Goal: Check status: Check status

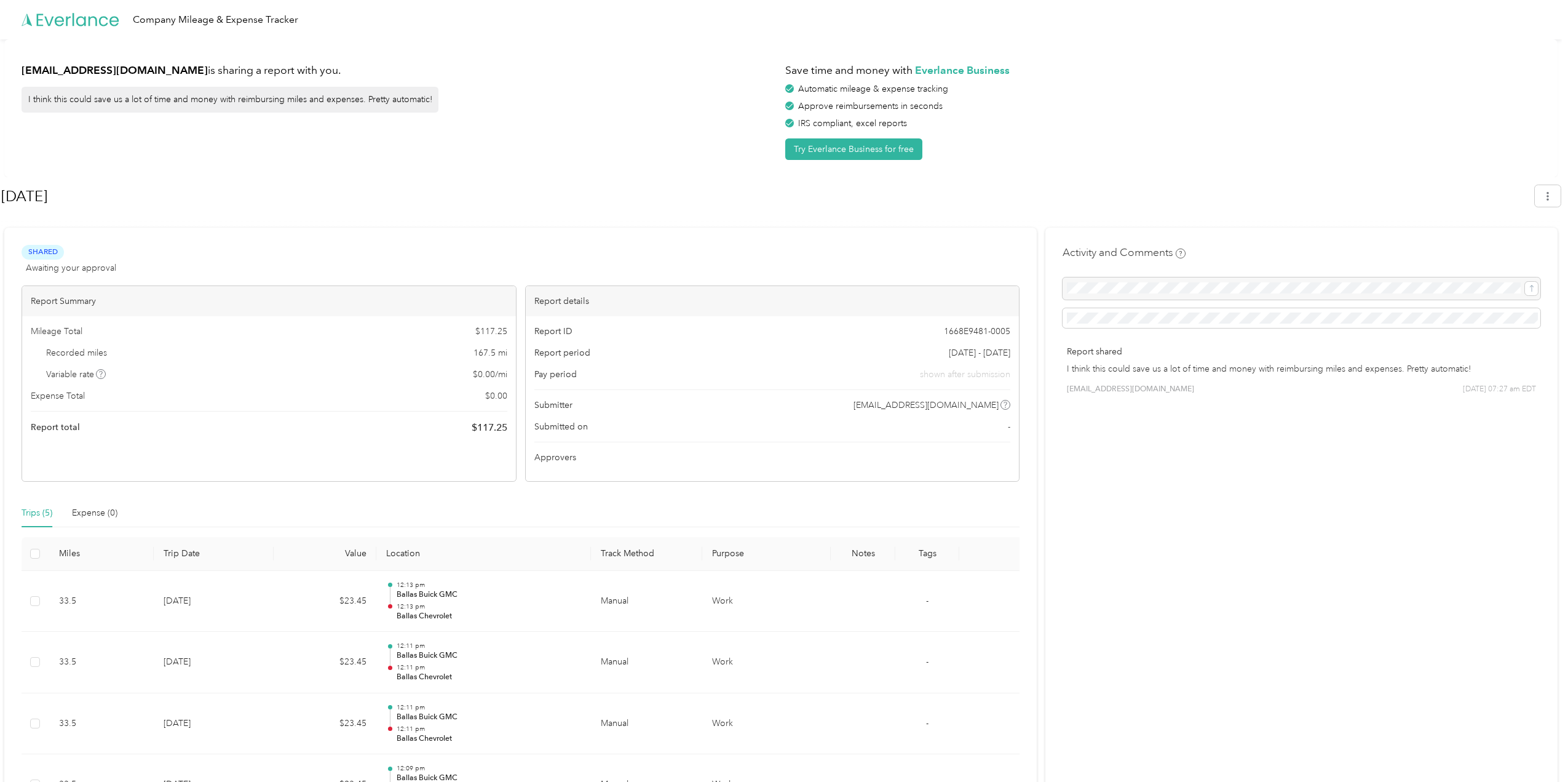
scroll to position [134, 0]
click at [317, 181] on h1 "[DATE]" at bounding box center [763, 196] width 1525 height 29
click at [47, 247] on span "Shared" at bounding box center [42, 252] width 42 height 14
click at [58, 273] on span "Awaiting your approval" at bounding box center [71, 268] width 91 height 13
click at [334, 269] on div "Shared Awaiting your approval View activity & comments" at bounding box center [520, 259] width 998 height 29
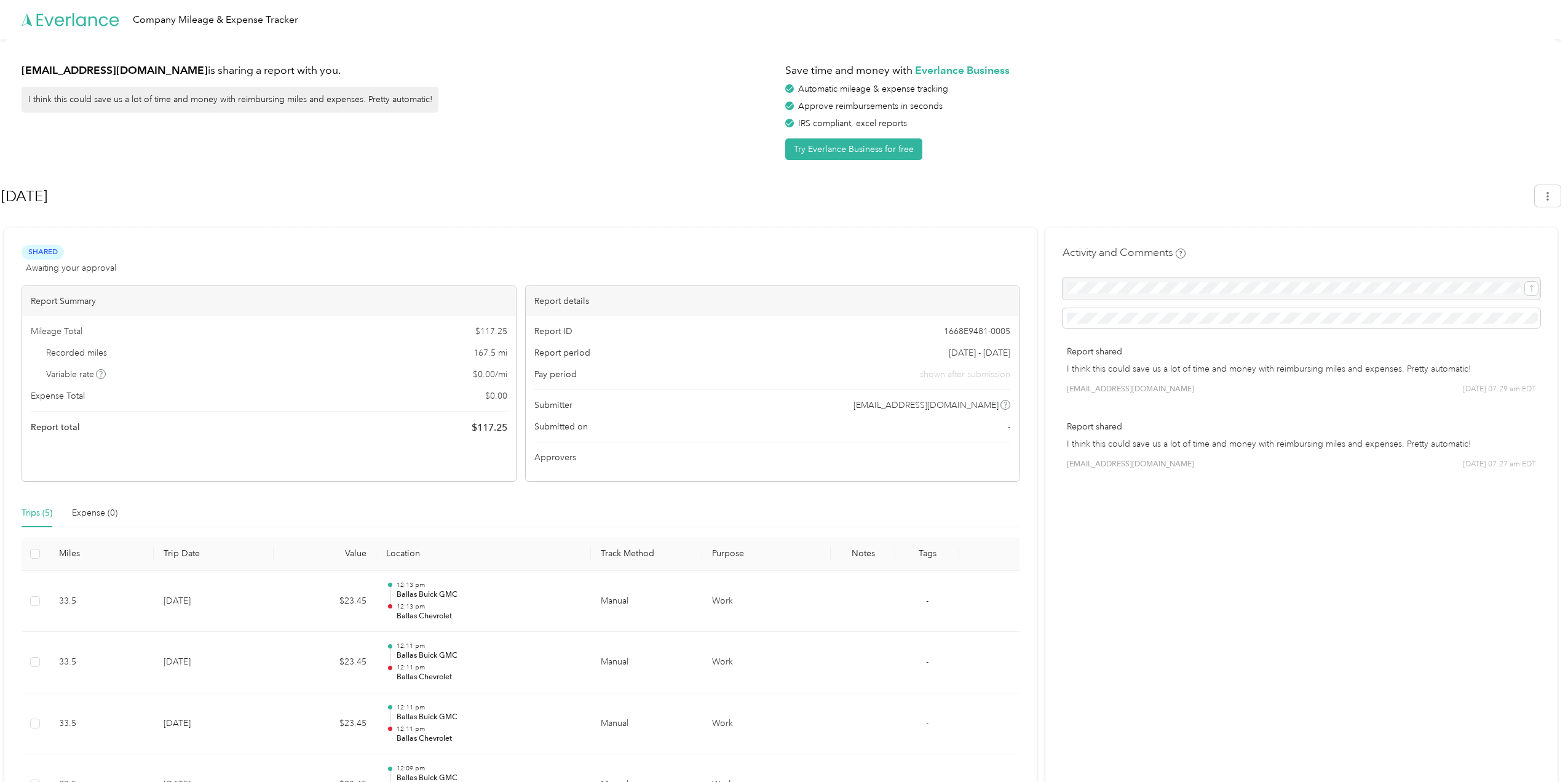
scroll to position [134, 0]
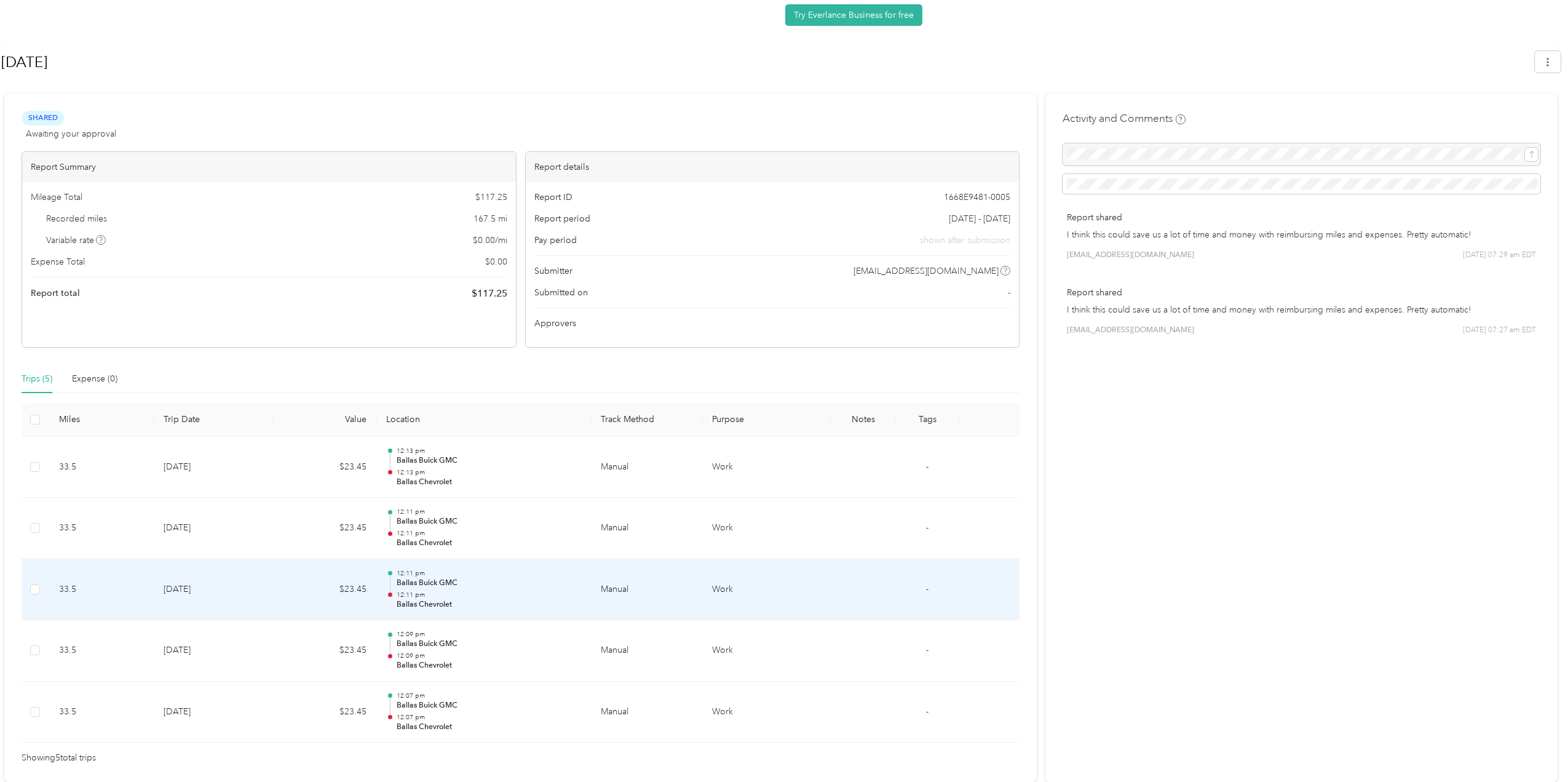
drag, startPoint x: 510, startPoint y: 569, endPoint x: 481, endPoint y: 578, distance: 30.4
click at [497, 576] on p "12:11 pm" at bounding box center [488, 573] width 185 height 8
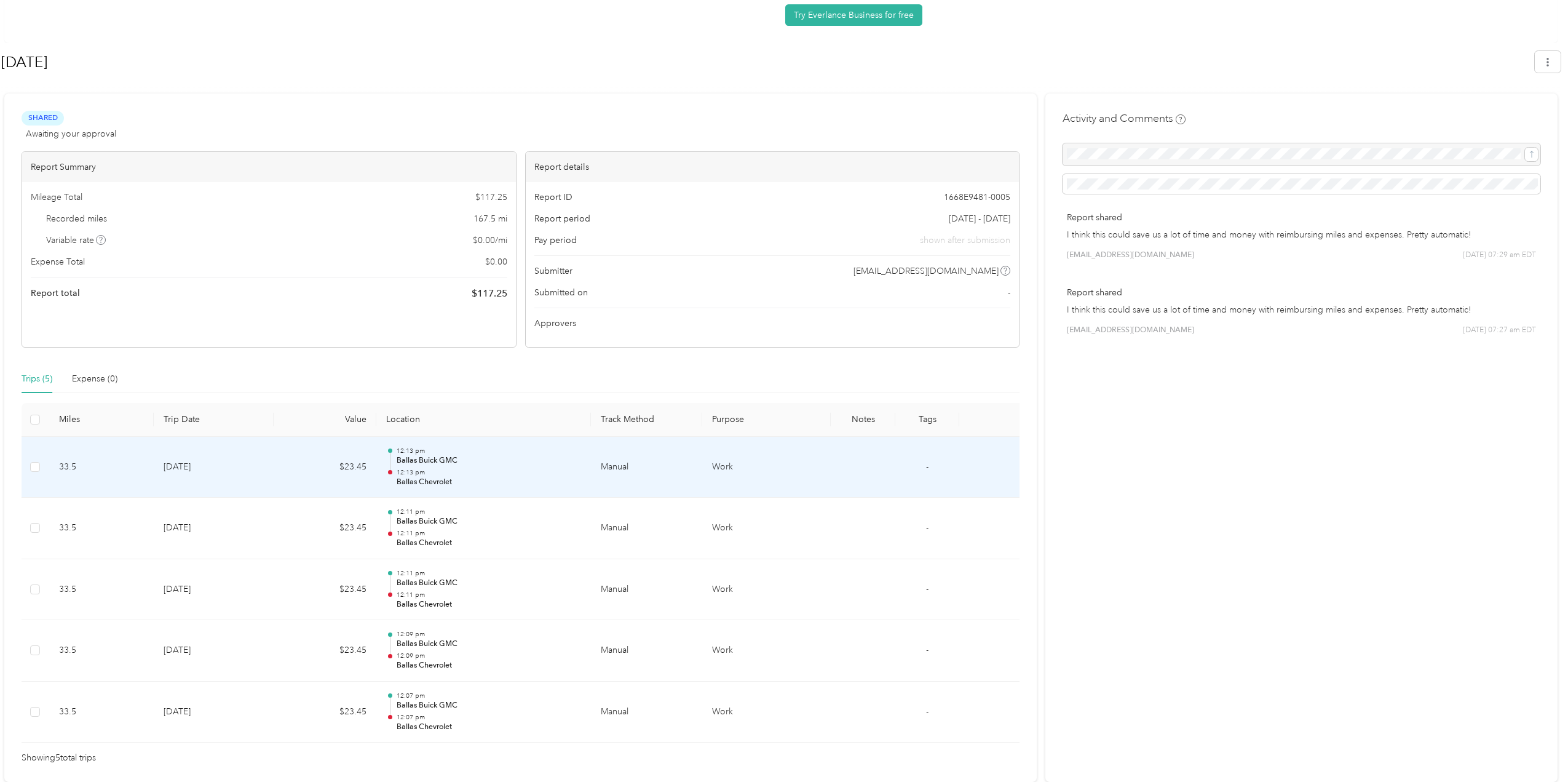
click at [256, 473] on td "[DATE]" at bounding box center [214, 468] width 120 height 61
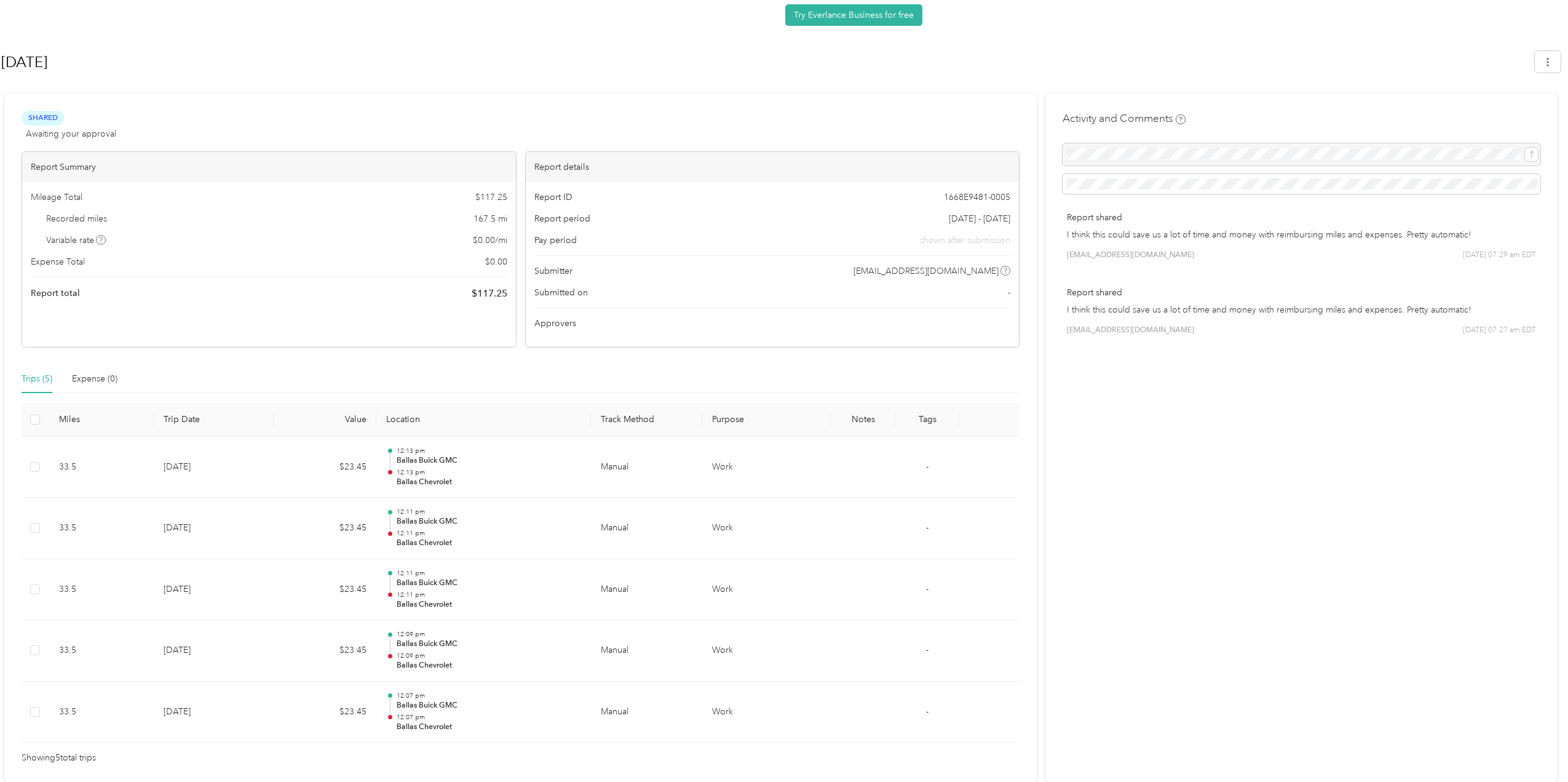
drag, startPoint x: 274, startPoint y: 279, endPoint x: 278, endPoint y: 270, distance: 9.8
click at [273, 279] on div "Mileage Total $ 117.25 Recorded miles 167.5 mi Variable rate $ 0.00 / mi Expens…" at bounding box center [269, 245] width 494 height 128
